Goal: Task Accomplishment & Management: Complete application form

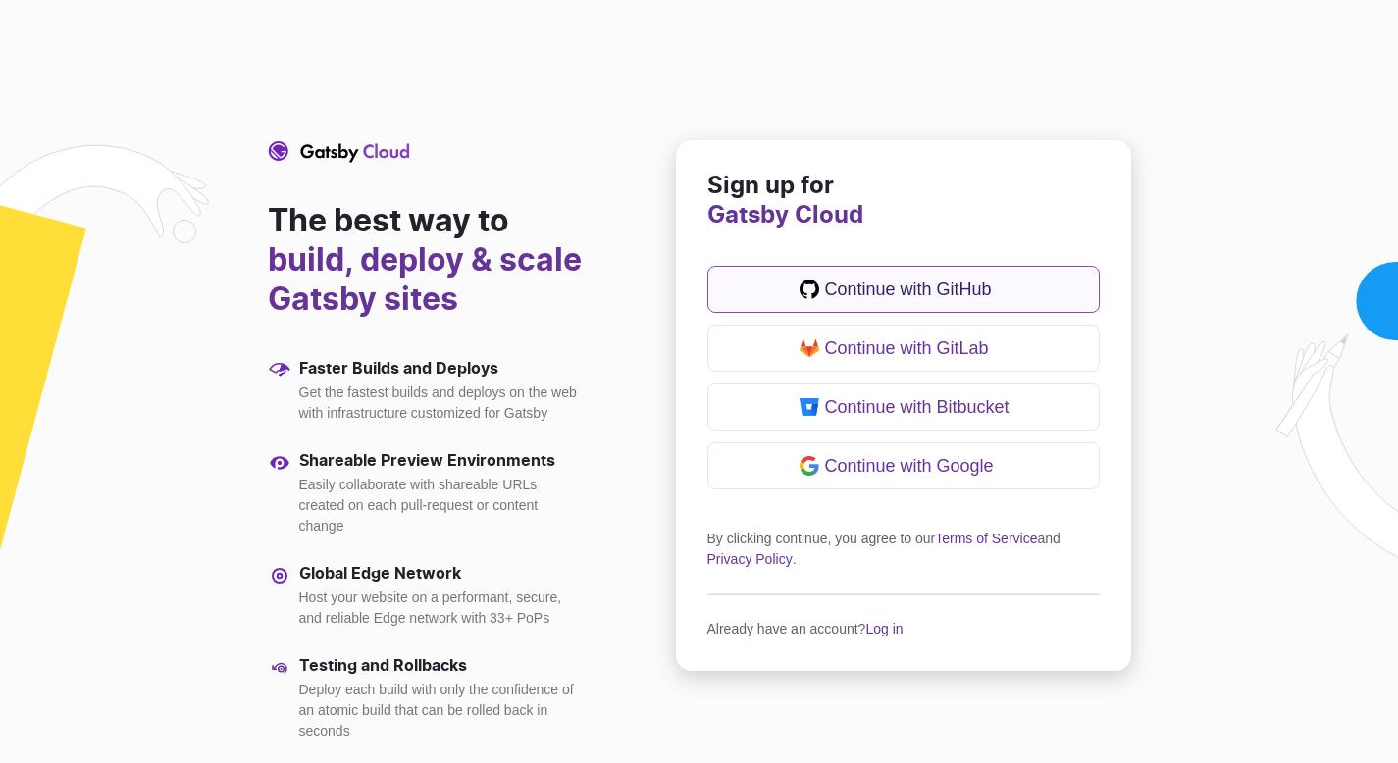
click at [839, 304] on button "Continue with GitHub" at bounding box center [904, 289] width 393 height 47
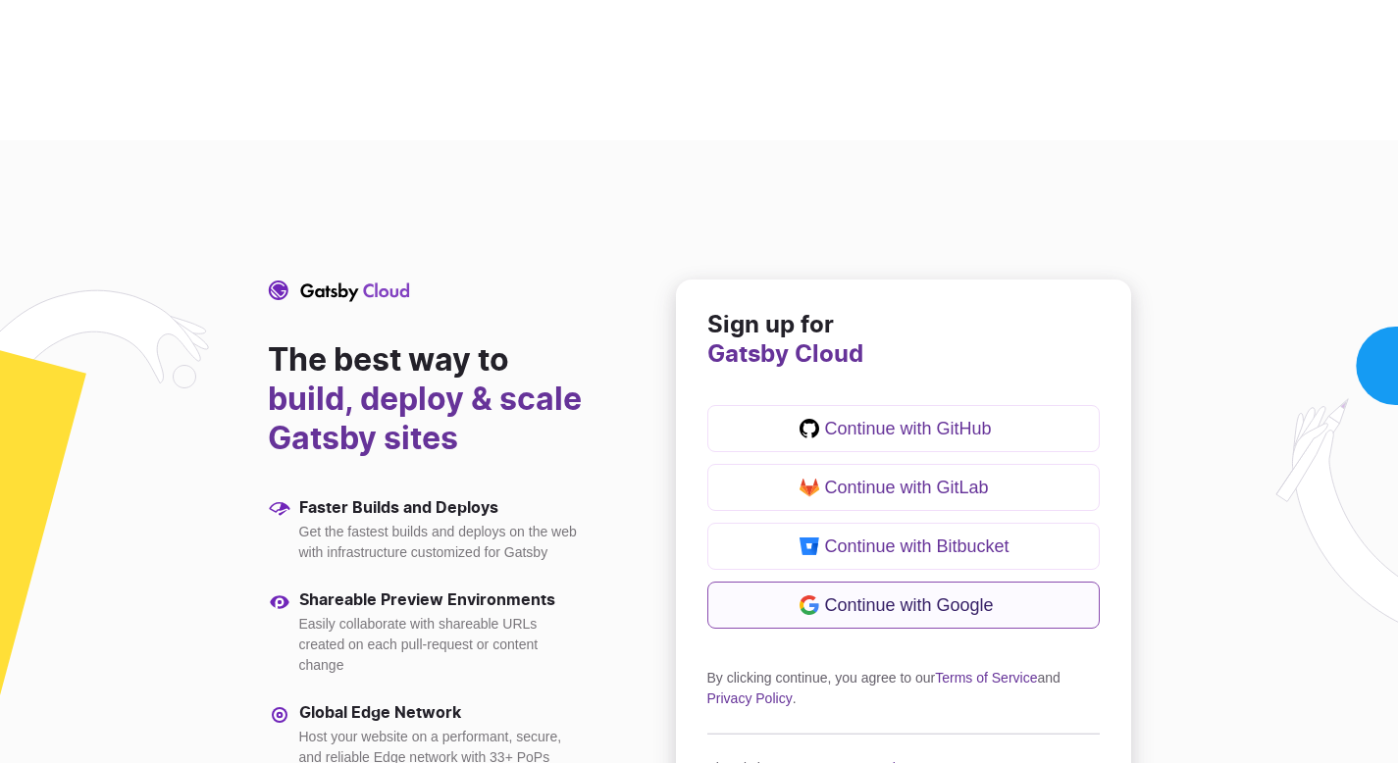
click at [964, 623] on button "Continue with Google" at bounding box center [904, 605] width 393 height 47
